Goal: Find specific page/section: Find specific page/section

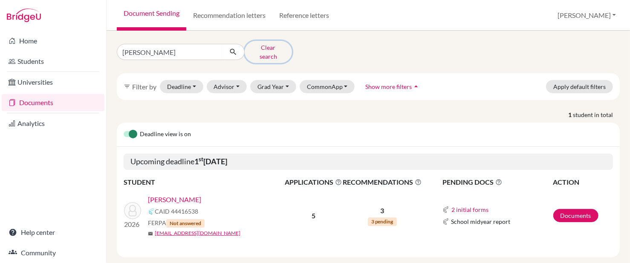
click at [276, 48] on button "Clear search" at bounding box center [268, 52] width 47 height 22
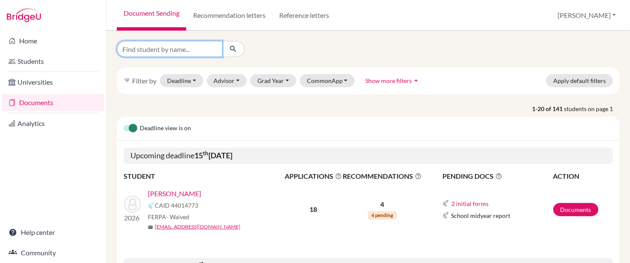
click at [212, 46] on input "Find student by name..." at bounding box center [170, 49] width 106 height 16
type input "ethan"
click button "submit" at bounding box center [233, 49] width 23 height 16
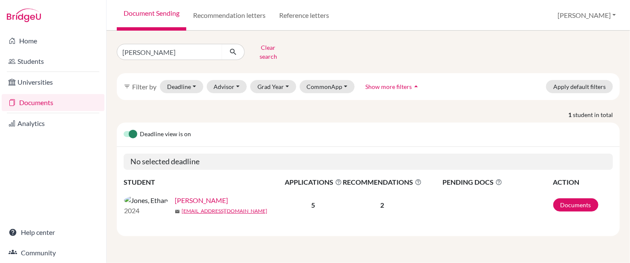
click at [175, 196] on link "[PERSON_NAME]" at bounding box center [201, 201] width 53 height 10
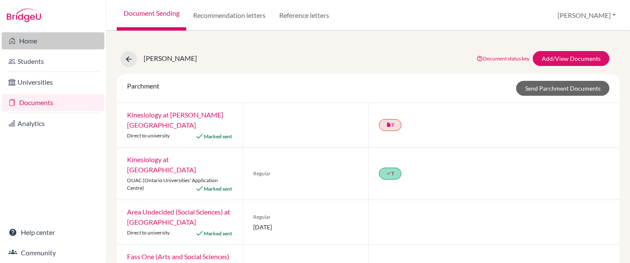
click at [46, 41] on link "Home" at bounding box center [53, 40] width 103 height 17
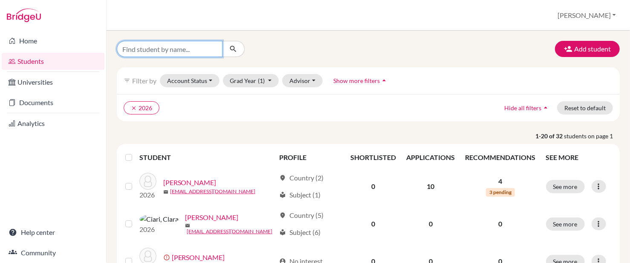
click at [166, 53] on input "Find student by name..." at bounding box center [170, 49] width 106 height 16
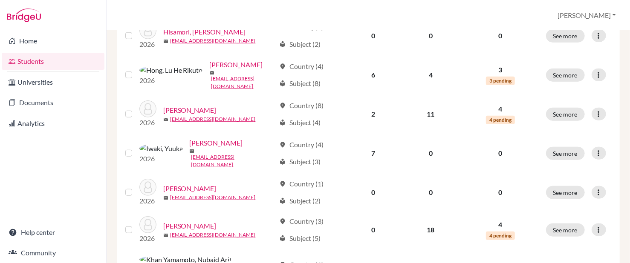
scroll to position [301, 0]
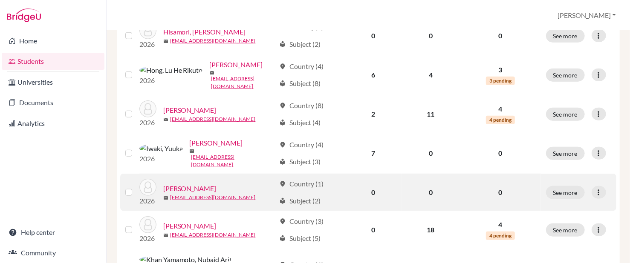
type input "elija"
click at [186, 184] on link "Jones, Elina" at bounding box center [189, 189] width 53 height 10
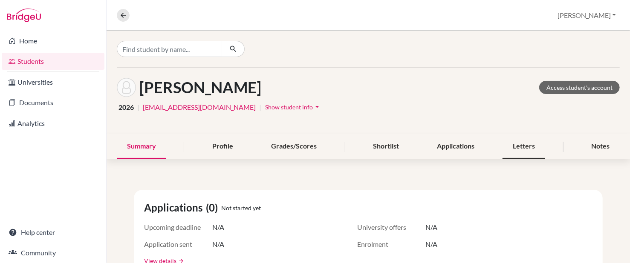
click at [516, 149] on div "Letters" at bounding box center [523, 146] width 43 height 25
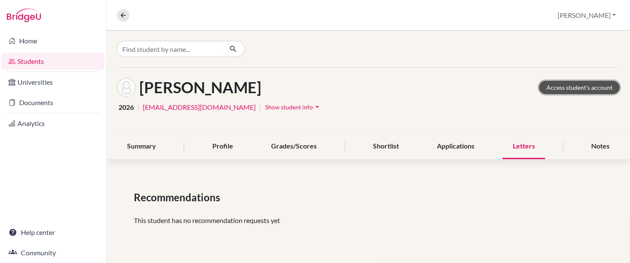
click at [567, 87] on link "Access student's account" at bounding box center [579, 87] width 81 height 13
